Goal: Task Accomplishment & Management: Use online tool/utility

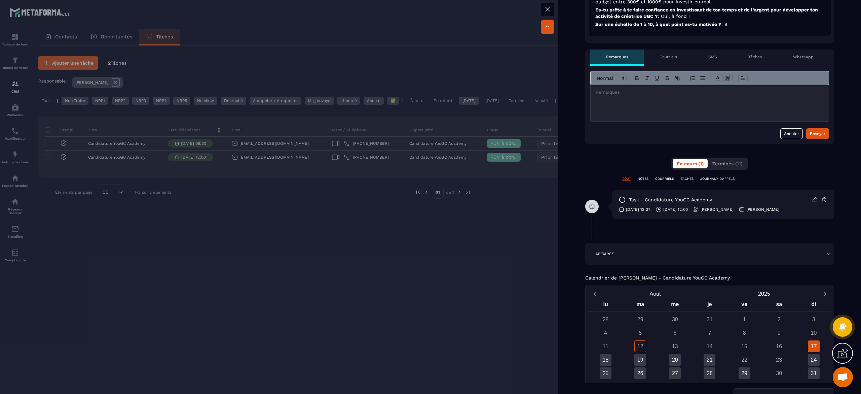
scroll to position [178, 0]
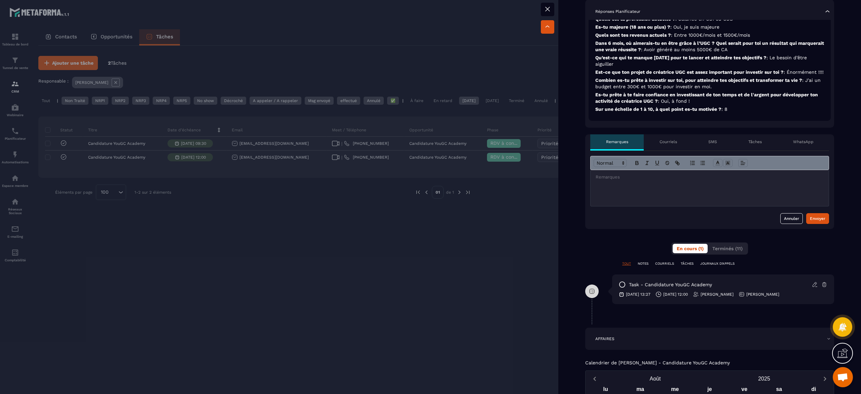
click at [339, 275] on div at bounding box center [430, 197] width 861 height 394
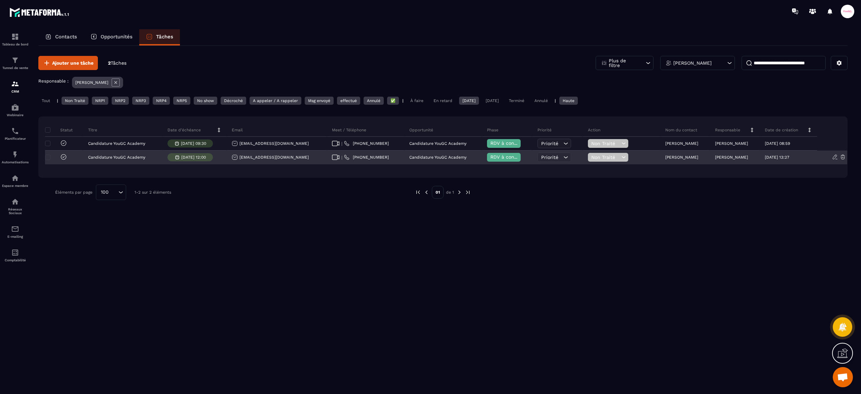
click at [496, 159] on span "RDV à confimer ❓" at bounding box center [512, 156] width 43 height 5
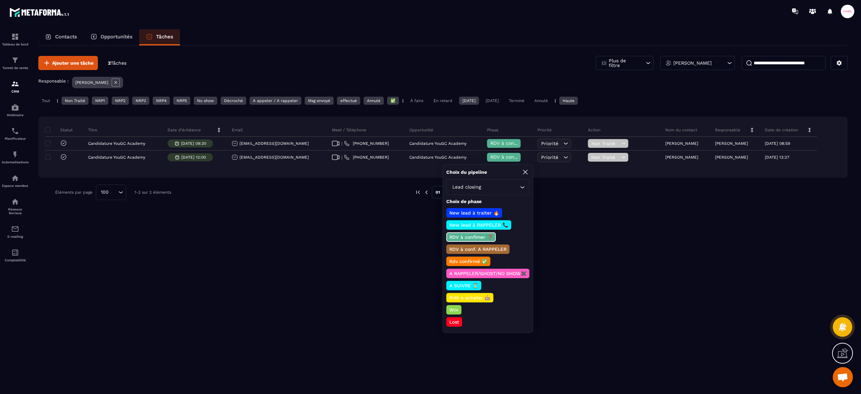
click at [399, 262] on div "Ajouter une tâche 2 Tâches Plus de filtre [PERSON_NAME] Responsable : [PERSON_N…" at bounding box center [443, 219] width 810 height 347
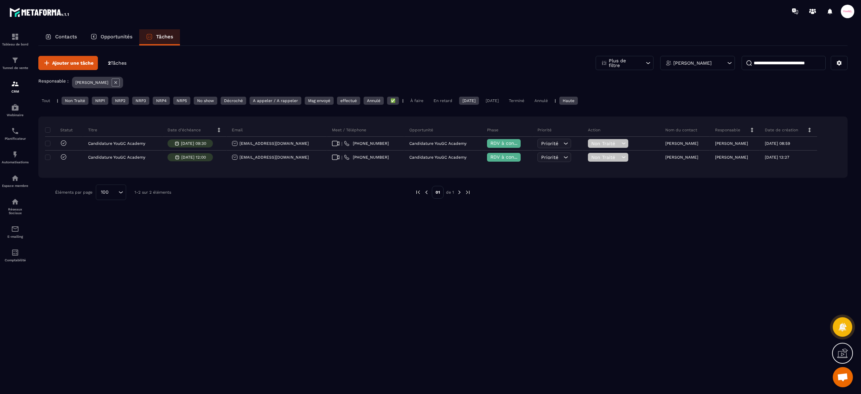
click at [109, 39] on p "Opportunités" at bounding box center [117, 37] width 32 height 6
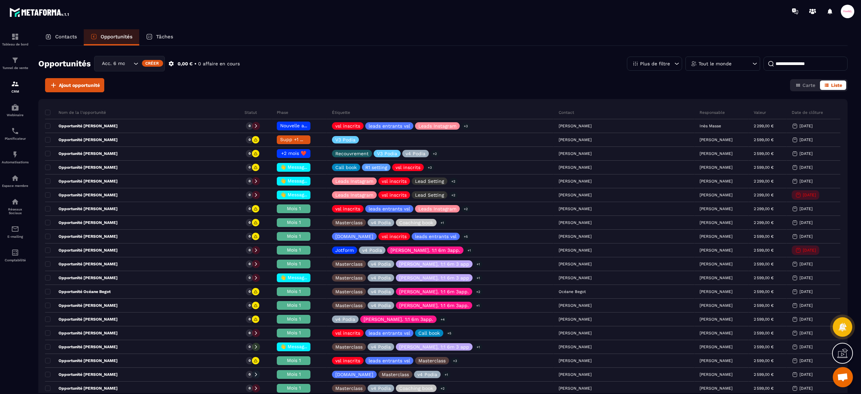
click at [796, 62] on input at bounding box center [806, 64] width 84 height 14
type input "****"
click at [113, 63] on div "Acc. 6 mois - 3 appels" at bounding box center [116, 63] width 33 height 7
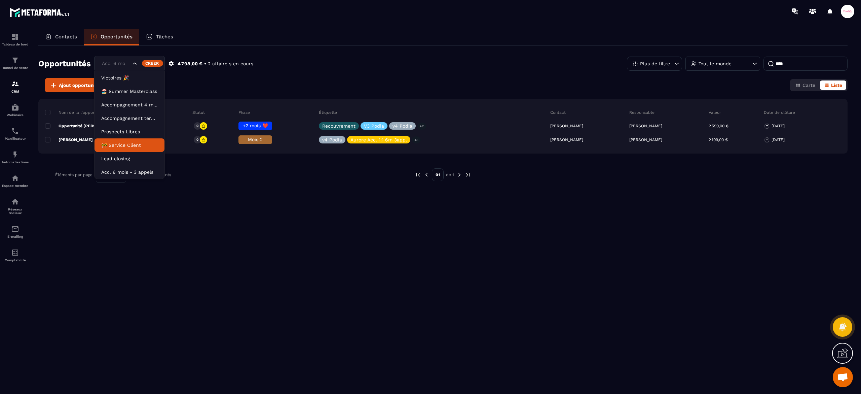
click at [117, 147] on p "🚧 Service Client" at bounding box center [129, 145] width 57 height 7
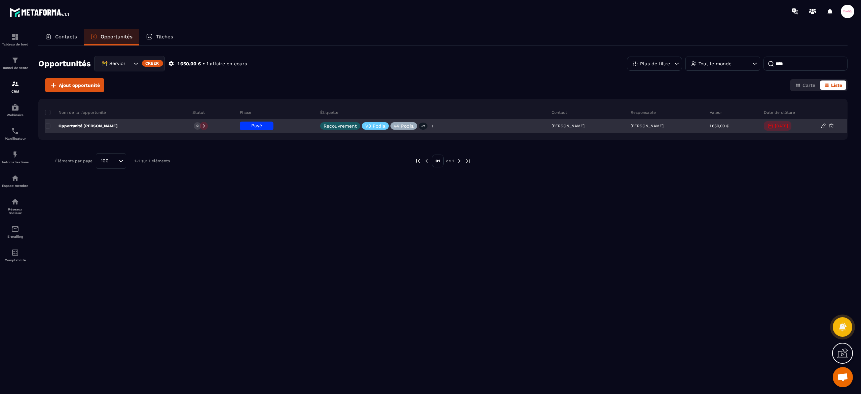
click at [431, 126] on icon at bounding box center [433, 126] width 4 height 4
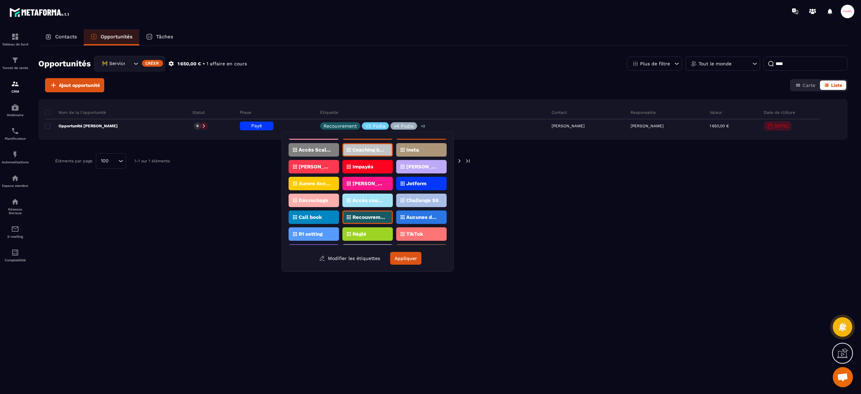
scroll to position [67, 0]
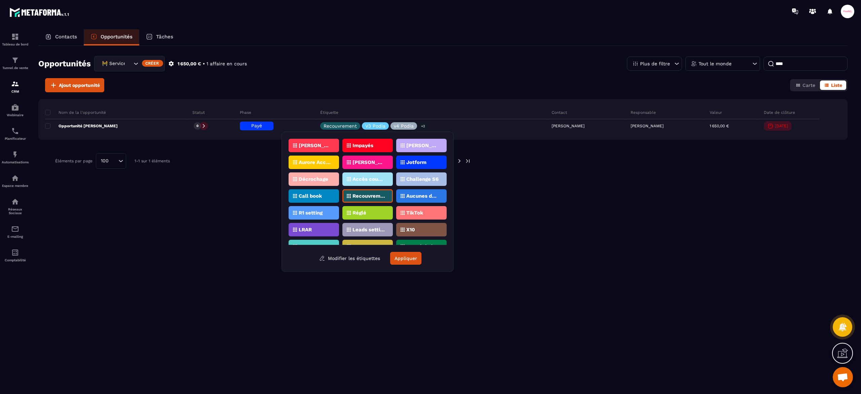
click at [369, 196] on div "Recouvrement" at bounding box center [368, 195] width 50 height 13
click at [409, 261] on button "Appliquer" at bounding box center [405, 258] width 31 height 13
